Goal: Register for event/course

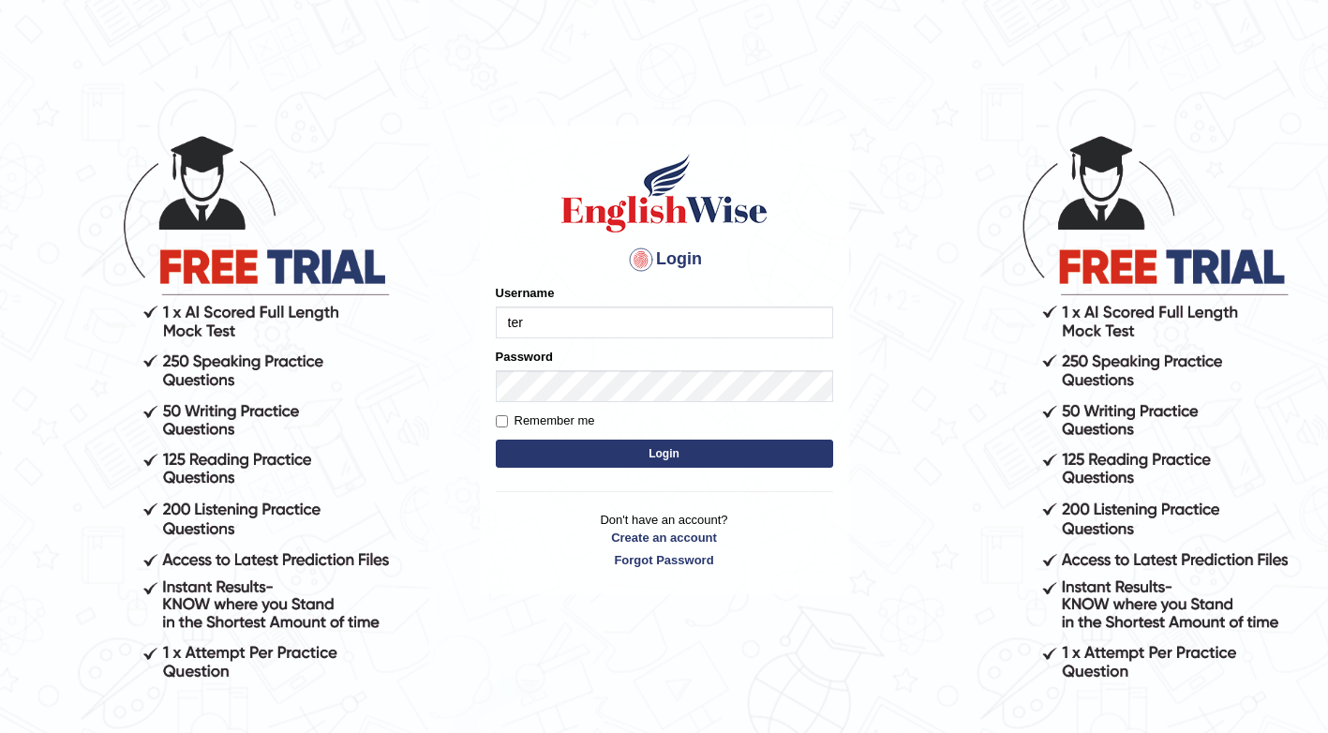
type input "[PERSON_NAME]"
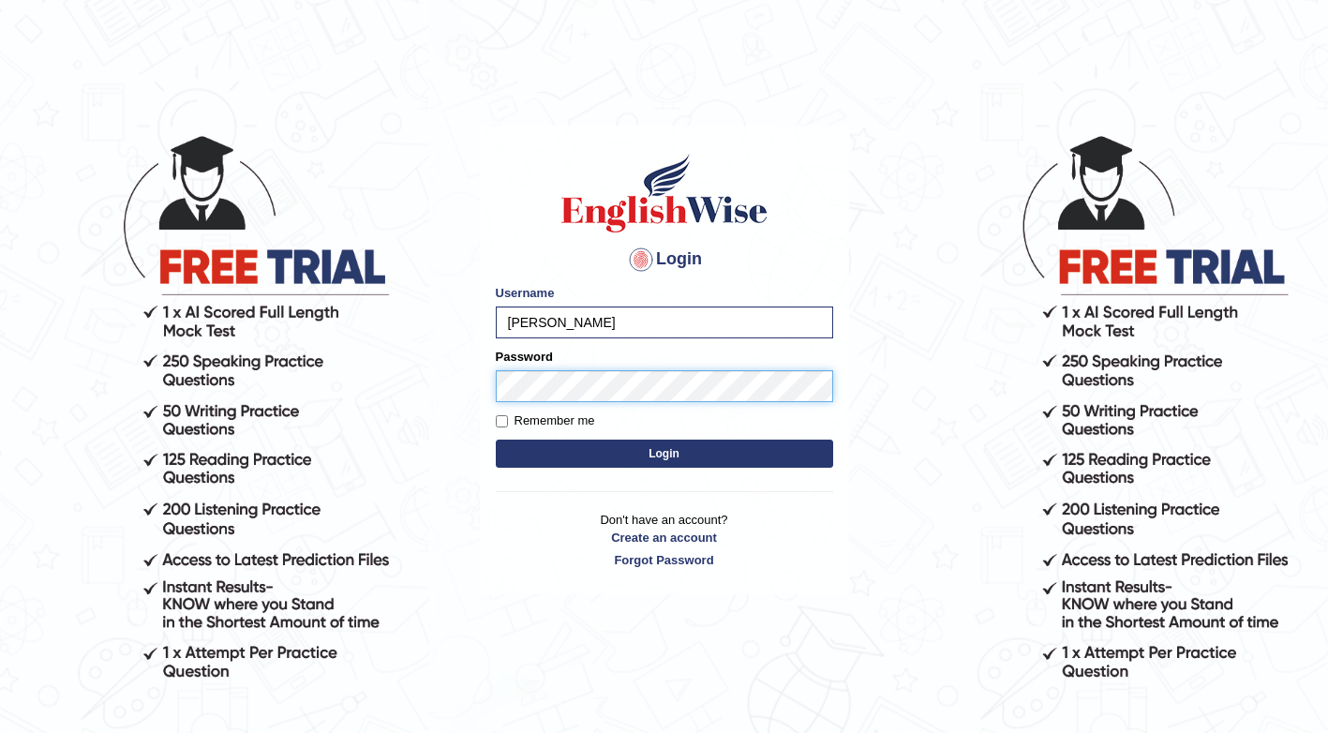
click at [496, 440] on button "Login" at bounding box center [664, 454] width 337 height 28
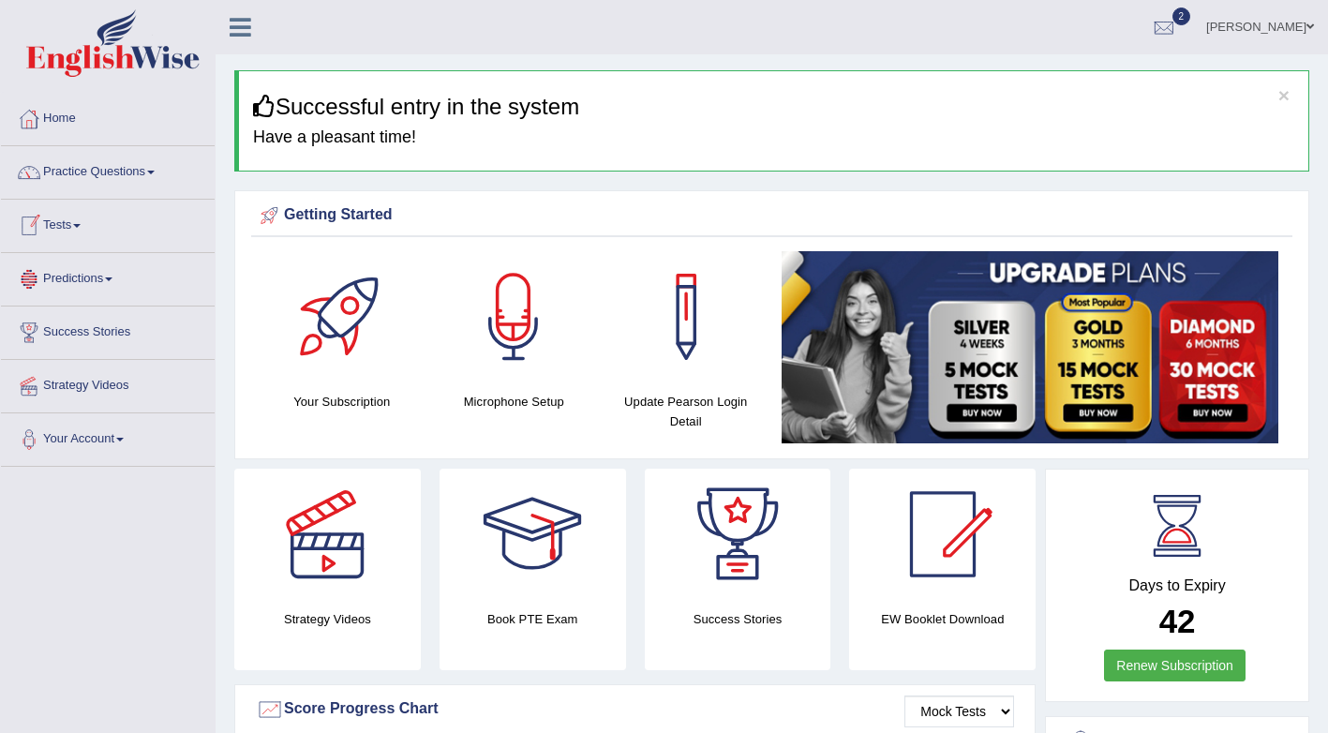
click at [69, 223] on link "Tests" at bounding box center [108, 223] width 214 height 47
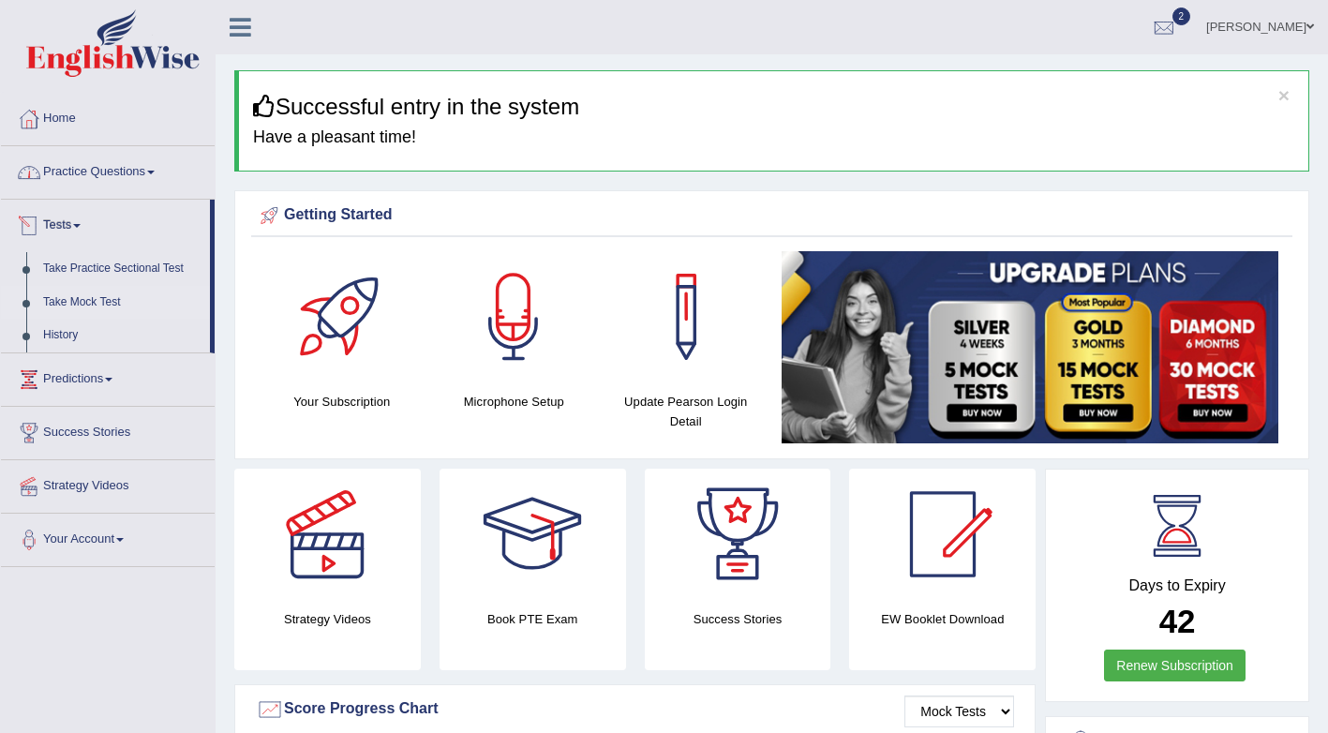
click at [123, 299] on link "Take Mock Test" at bounding box center [122, 303] width 175 height 34
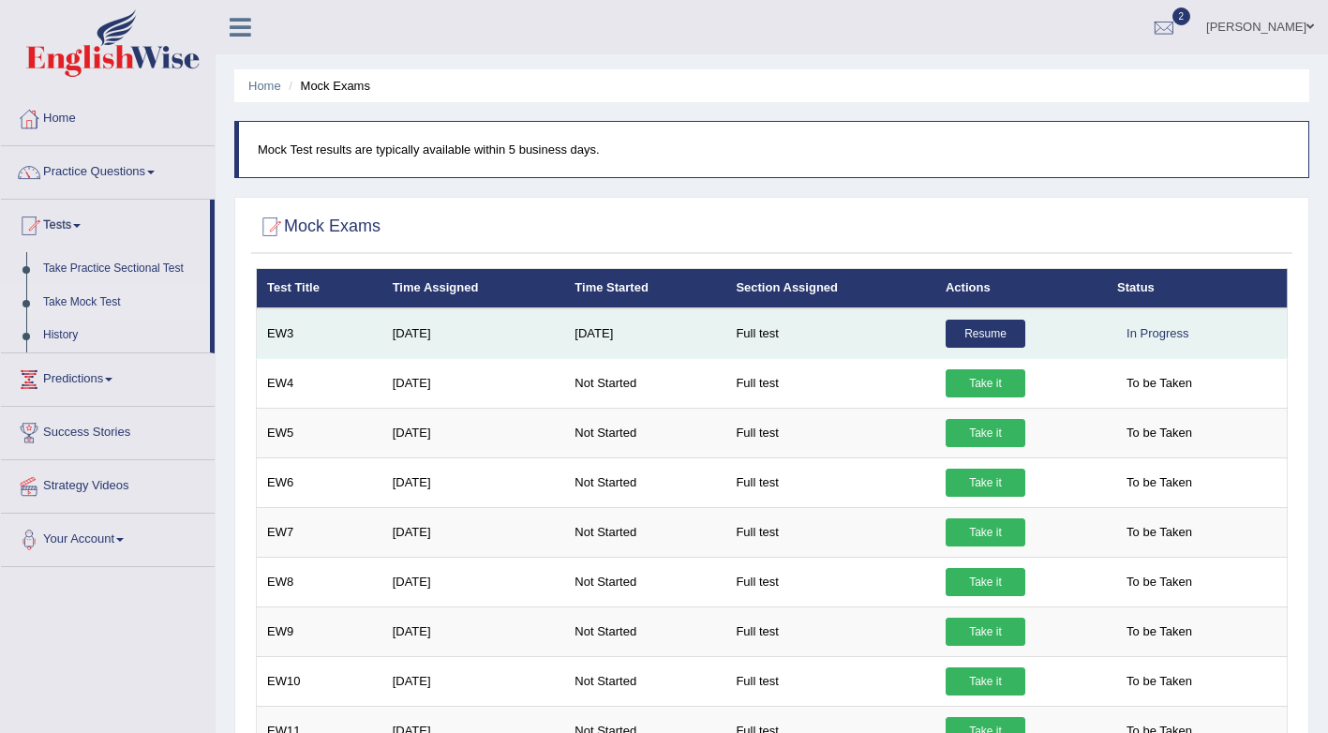
click at [963, 337] on link "Resume" at bounding box center [986, 334] width 80 height 28
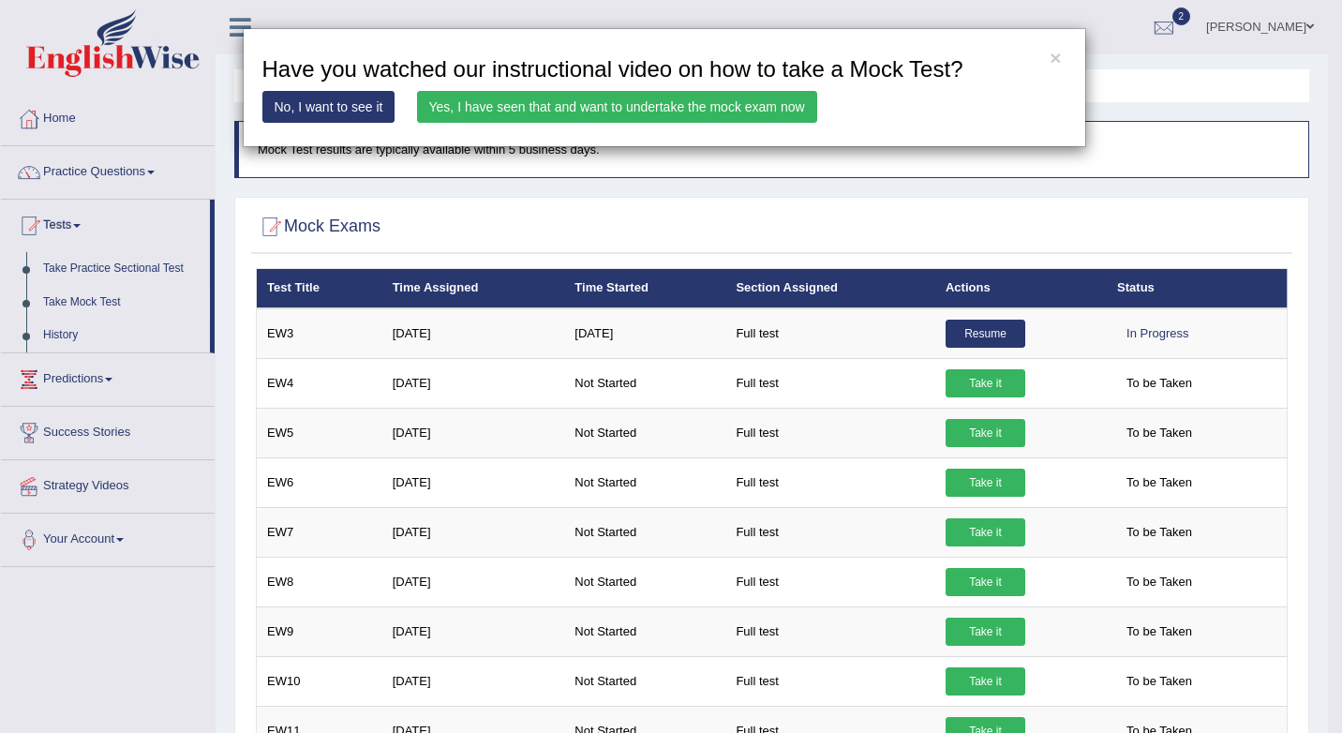
click at [983, 377] on div "× Have you watched our instructional video on how to take a Mock Test? No, I wa…" at bounding box center [671, 366] width 1342 height 733
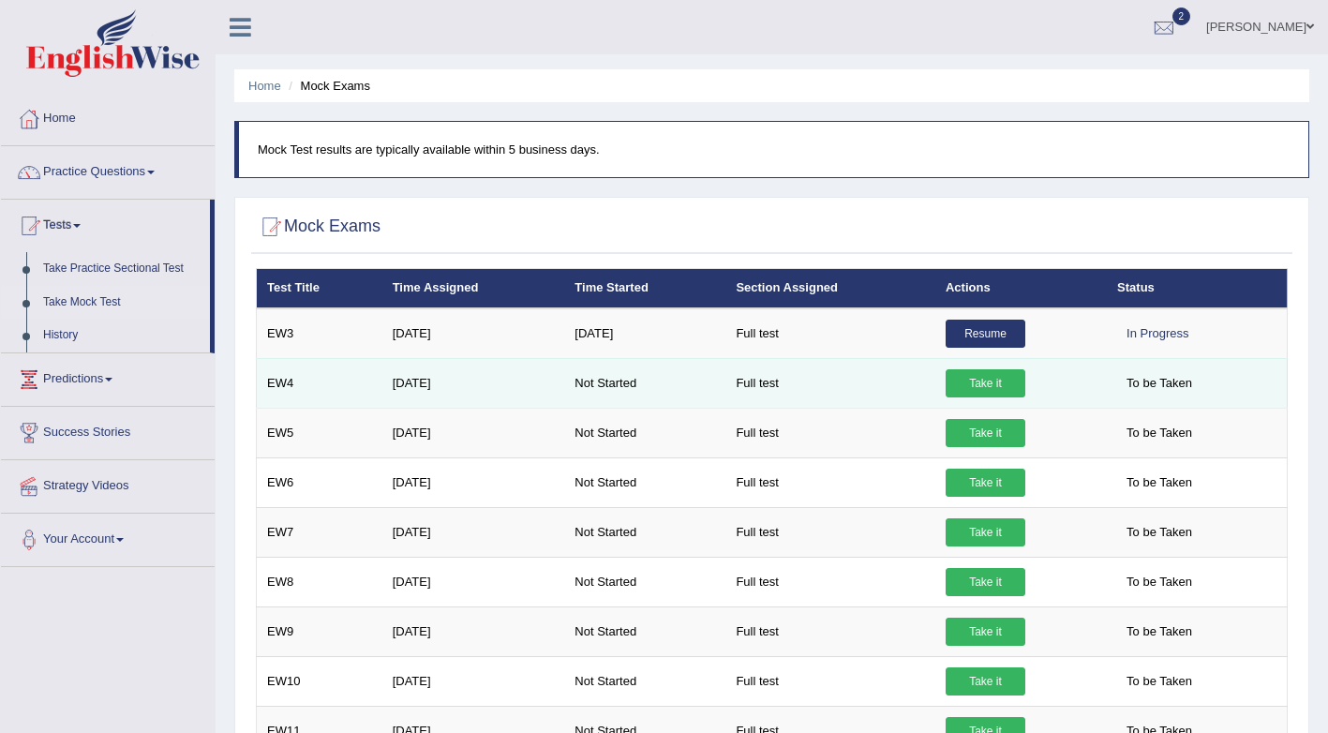
click at [977, 382] on link "Take it" at bounding box center [986, 383] width 80 height 28
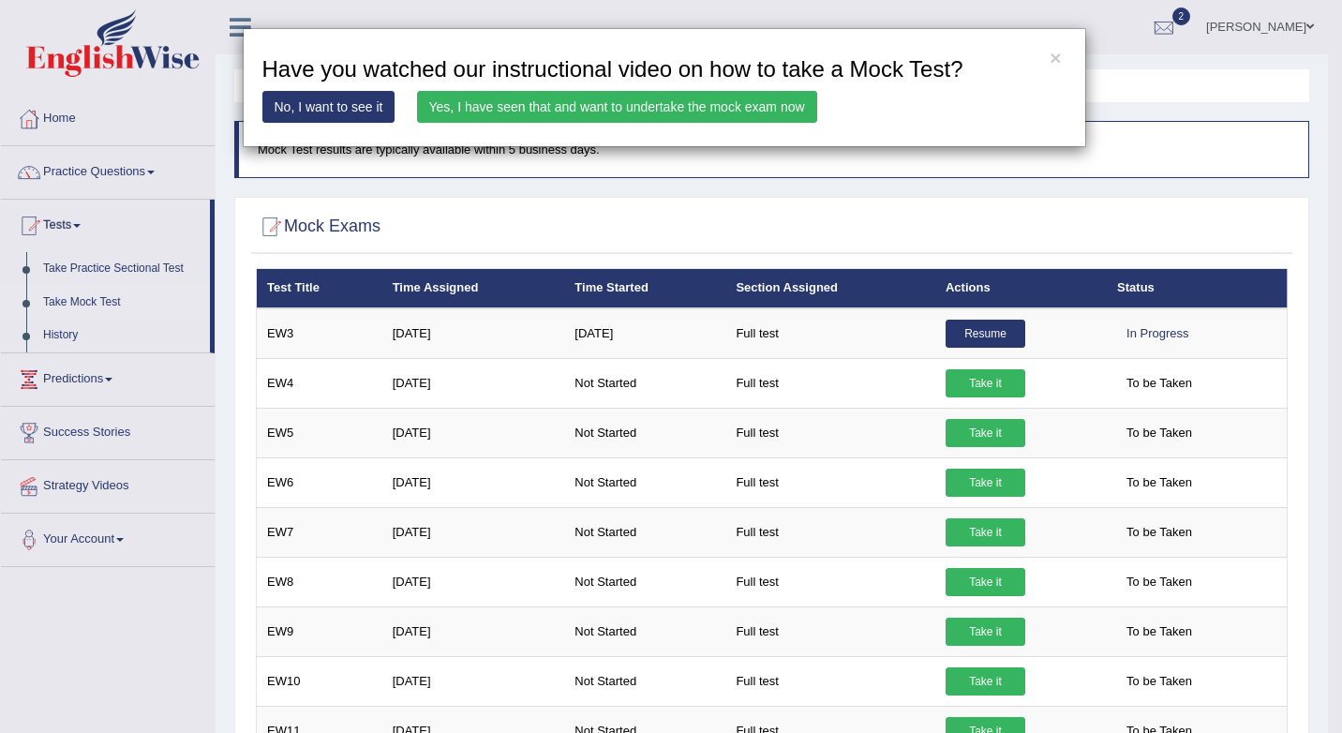
click at [552, 109] on link "Yes, I have seen that and want to undertake the mock exam now" at bounding box center [617, 107] width 400 height 32
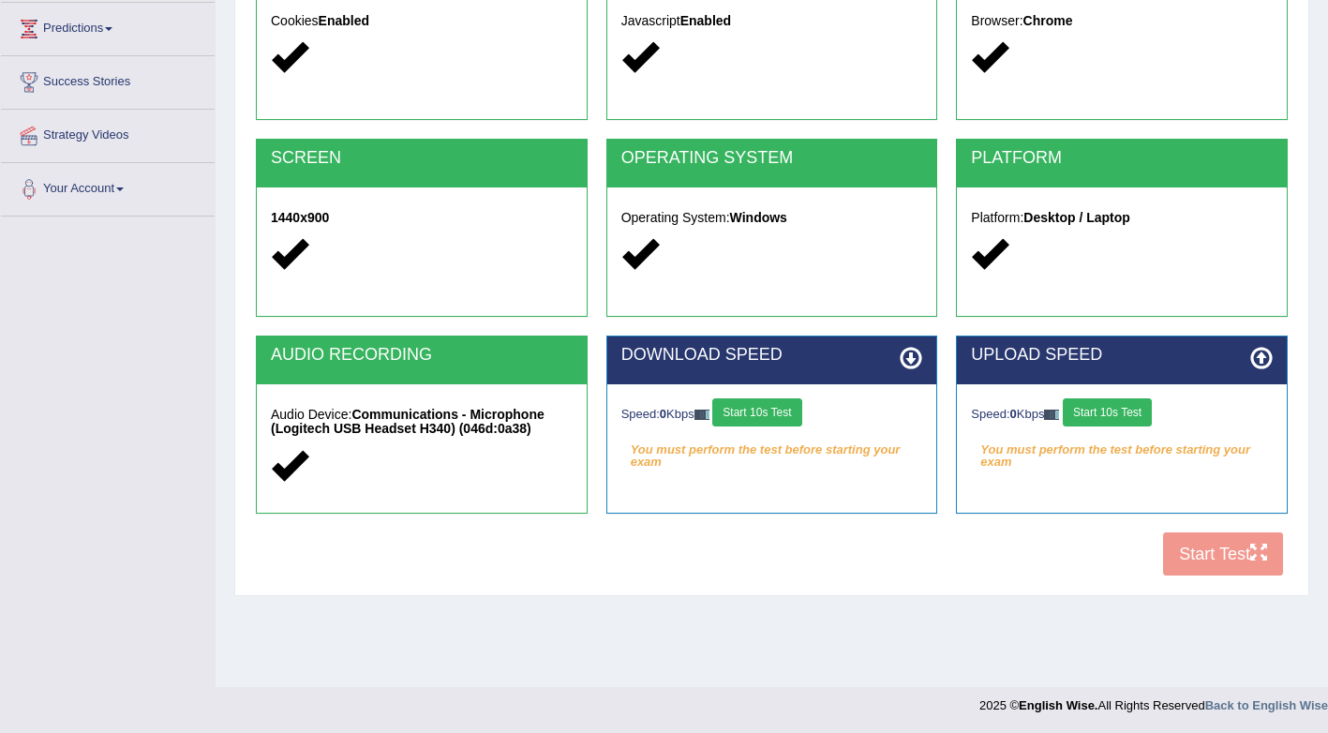
scroll to position [251, 0]
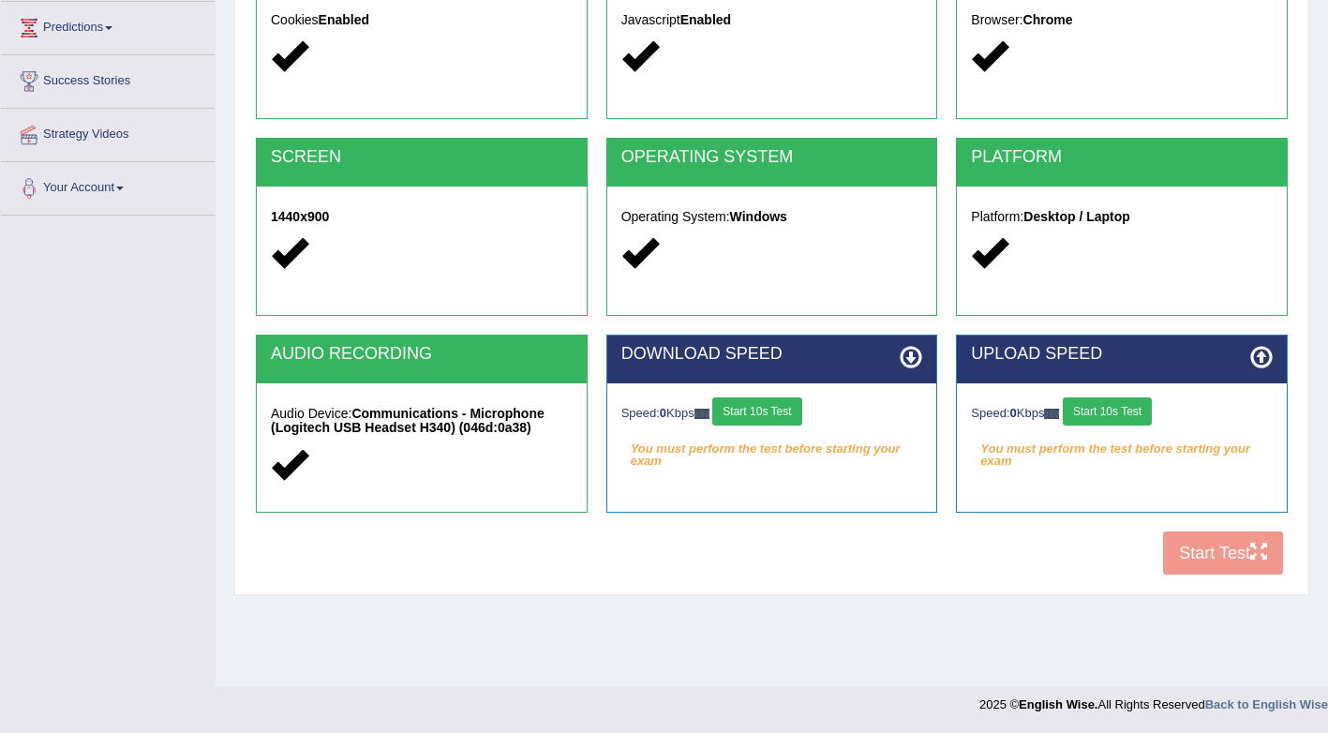
click at [775, 420] on button "Start 10s Test" at bounding box center [756, 411] width 89 height 28
click at [1111, 412] on button "Start 10s Test" at bounding box center [1107, 411] width 89 height 28
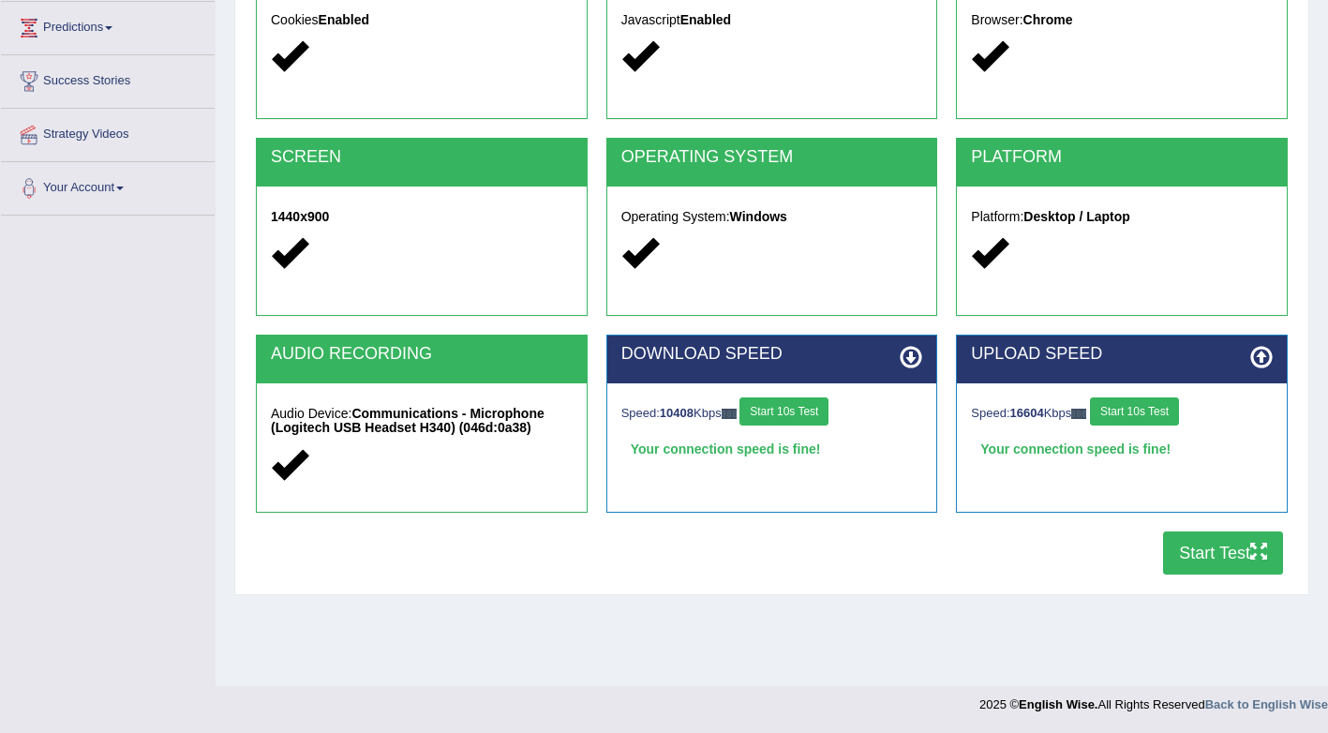
click at [1196, 558] on button "Start Test" at bounding box center [1223, 552] width 120 height 43
